Goal: Check status: Check status

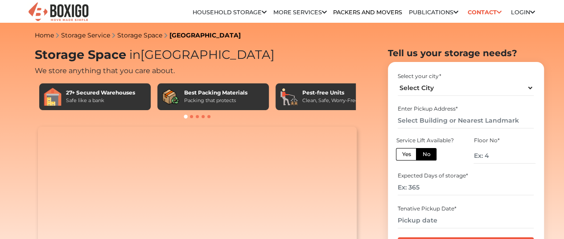
click at [513, 16] on link "Login" at bounding box center [523, 12] width 24 height 7
click at [0, 0] on link "Customer" at bounding box center [0, 0] width 0 height 0
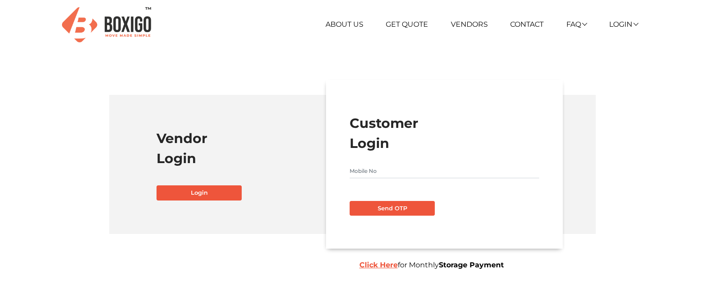
click at [392, 166] on input "text" at bounding box center [444, 171] width 189 height 14
type input "9164046944"
click at [350, 201] on button "Send OTP" at bounding box center [392, 208] width 85 height 15
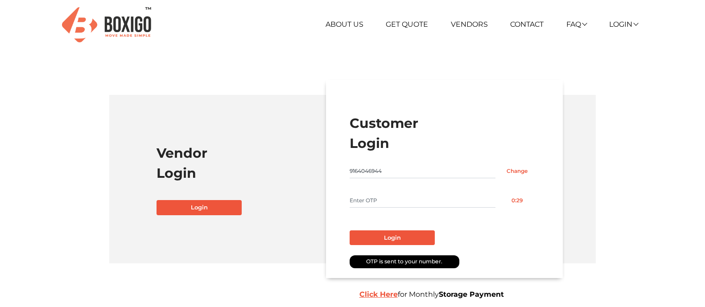
click at [414, 201] on input "text" at bounding box center [423, 201] width 146 height 14
type input "8442"
click at [408, 238] on button "Login" at bounding box center [392, 238] width 85 height 15
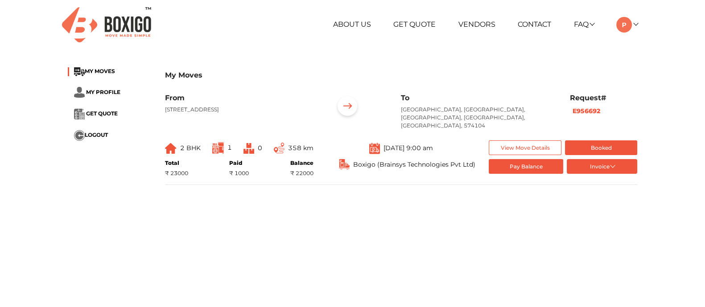
click at [364, 210] on main "My Moves MY MOVES MY PROFILE GET QUOTE LOGOUT My Moves From #140, 2nd Floor, 3r…" at bounding box center [352, 220] width 705 height 321
click at [543, 141] on button "View Move Details" at bounding box center [525, 148] width 73 height 15
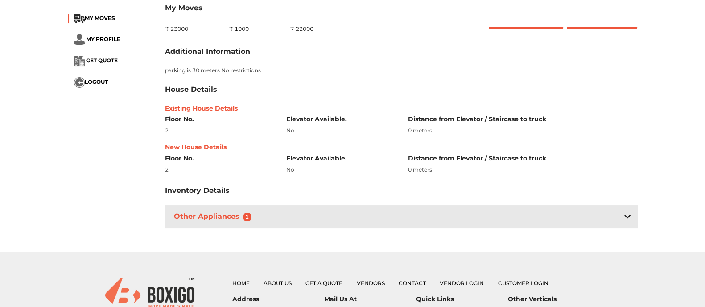
scroll to position [167, 0]
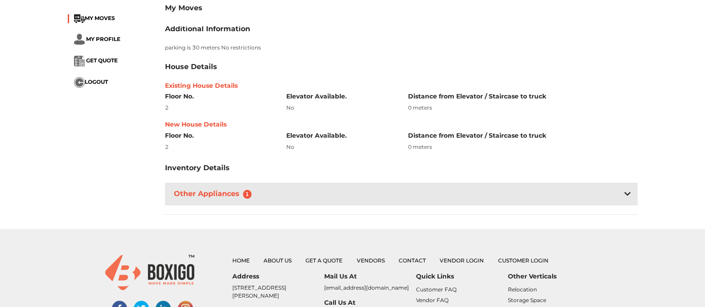
click at [626, 190] on icon at bounding box center [628, 193] width 6 height 7
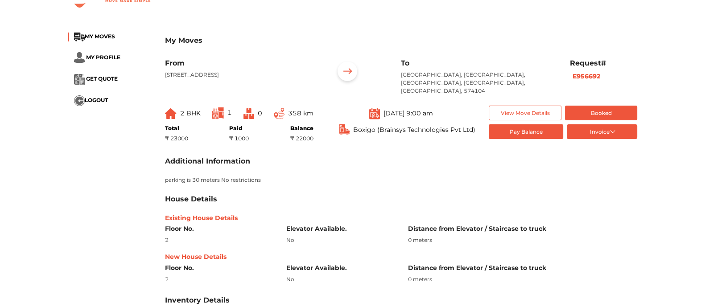
scroll to position [0, 0]
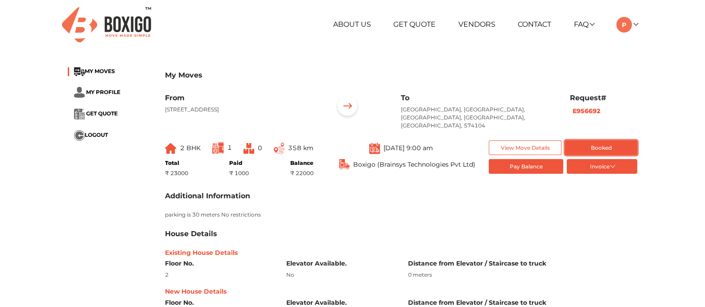
click at [616, 143] on button "Booked" at bounding box center [601, 148] width 73 height 15
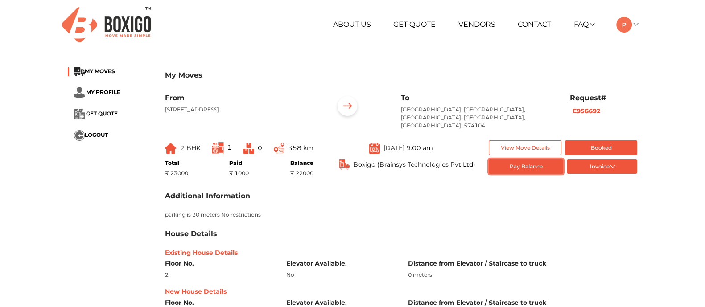
click at [512, 159] on button "Pay Balance" at bounding box center [526, 166] width 74 height 15
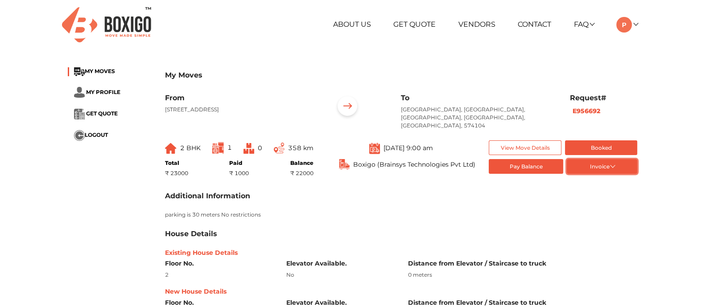
click at [603, 160] on button "Invoice" at bounding box center [602, 166] width 71 height 15
click at [586, 110] on b "E956692" at bounding box center [587, 111] width 28 height 8
click at [635, 21] on link at bounding box center [626, 24] width 21 height 8
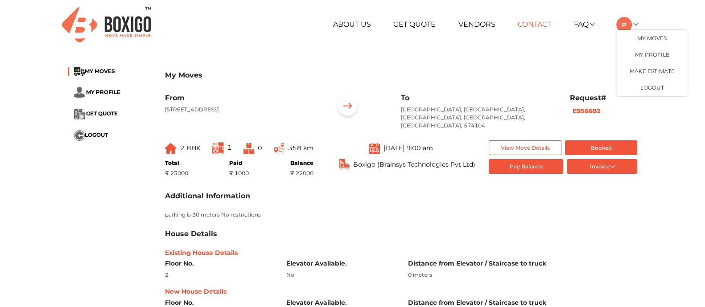
click at [524, 20] on link "Contact" at bounding box center [534, 24] width 33 height 8
